Goal: Task Accomplishment & Management: Use online tool/utility

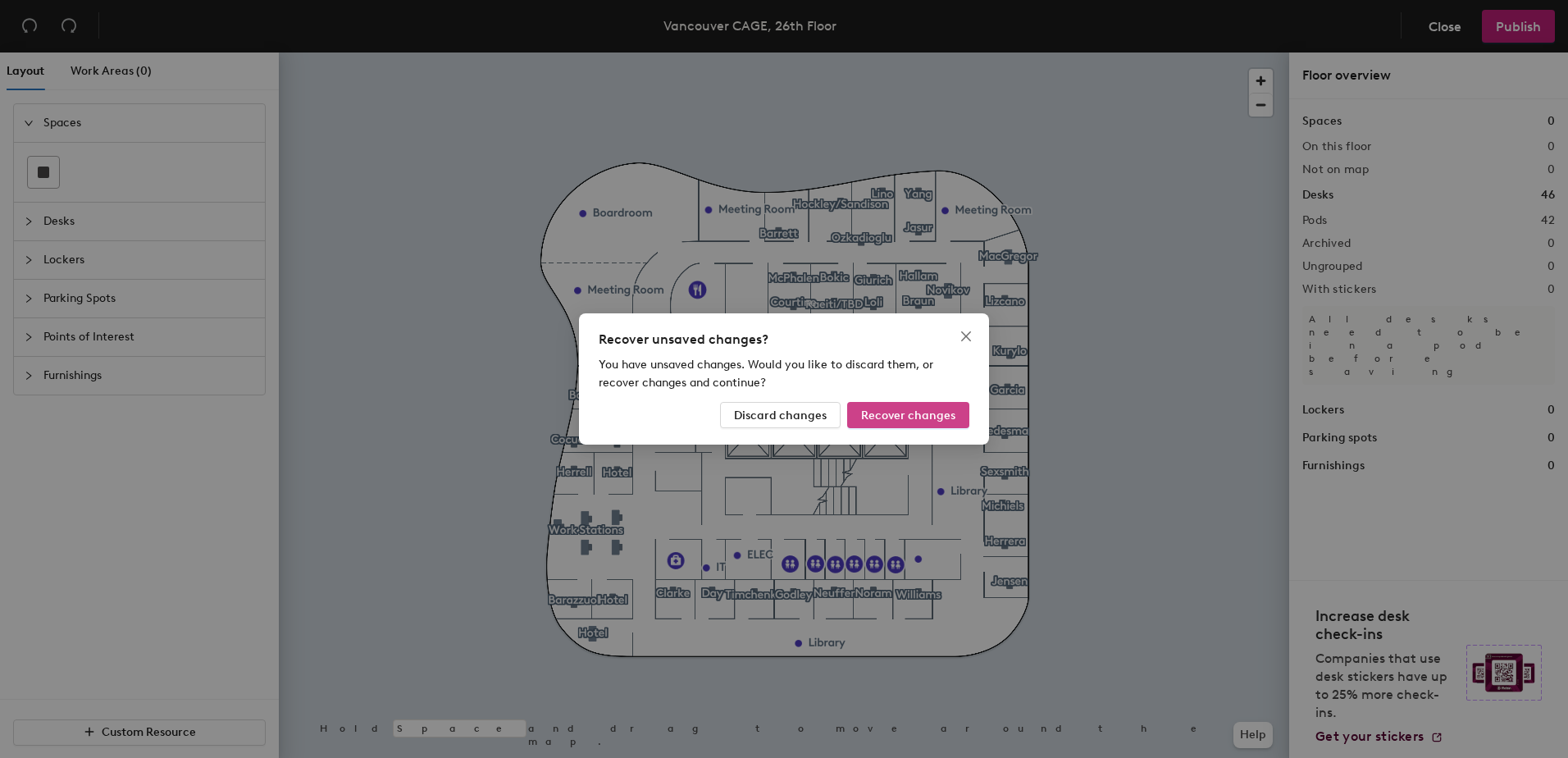
click at [906, 409] on span "Recover changes" at bounding box center [908, 414] width 95 height 14
click at [927, 411] on span "Recover changes" at bounding box center [908, 414] width 95 height 14
